Goal: Task Accomplishment & Management: Manage account settings

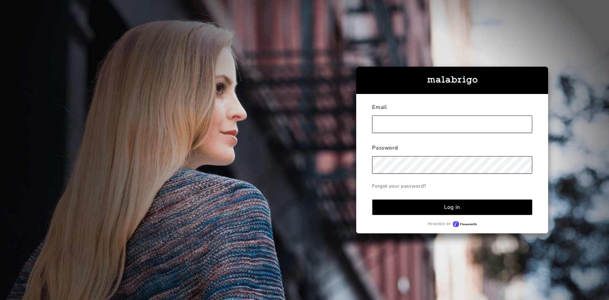
click at [487, 122] on input "text" at bounding box center [452, 123] width 160 height 17
click at [486, 124] on input "text" at bounding box center [452, 123] width 160 height 17
click at [454, 209] on div "Log in" at bounding box center [452, 206] width 16 height 7
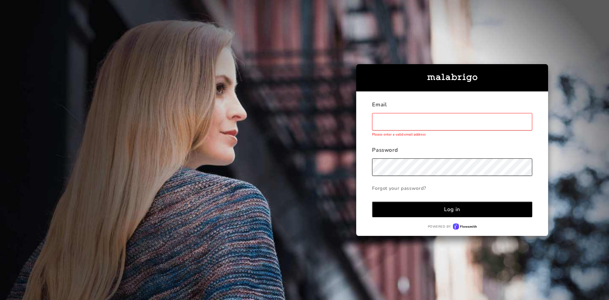
click at [467, 125] on input "text" at bounding box center [452, 121] width 160 height 17
type input "[EMAIL_ADDRESS][DOMAIN_NAME]"
click at [372, 201] on button "Log in" at bounding box center [452, 209] width 160 height 16
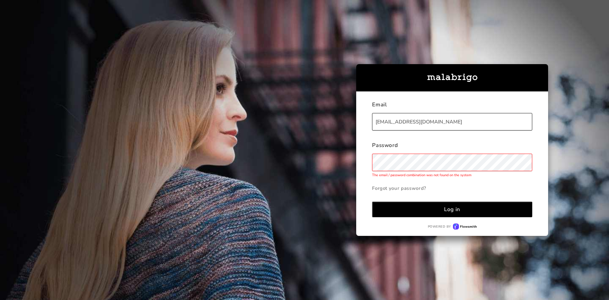
click at [372, 201] on button "Log in" at bounding box center [452, 209] width 160 height 16
